Goal: Information Seeking & Learning: Learn about a topic

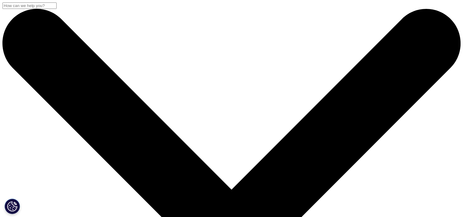
drag, startPoint x: 0, startPoint y: 0, endPoint x: 336, endPoint y: 12, distance: 336.2
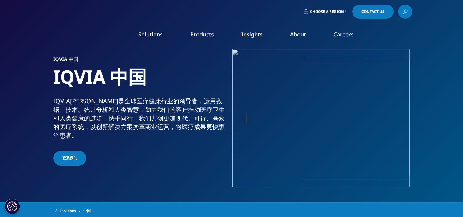
click at [336, 12] on span "Choose a Region" at bounding box center [327, 11] width 34 height 5
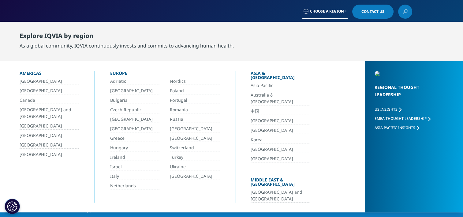
click at [262, 108] on link "中国" at bounding box center [280, 111] width 59 height 7
